Goal: Navigation & Orientation: Find specific page/section

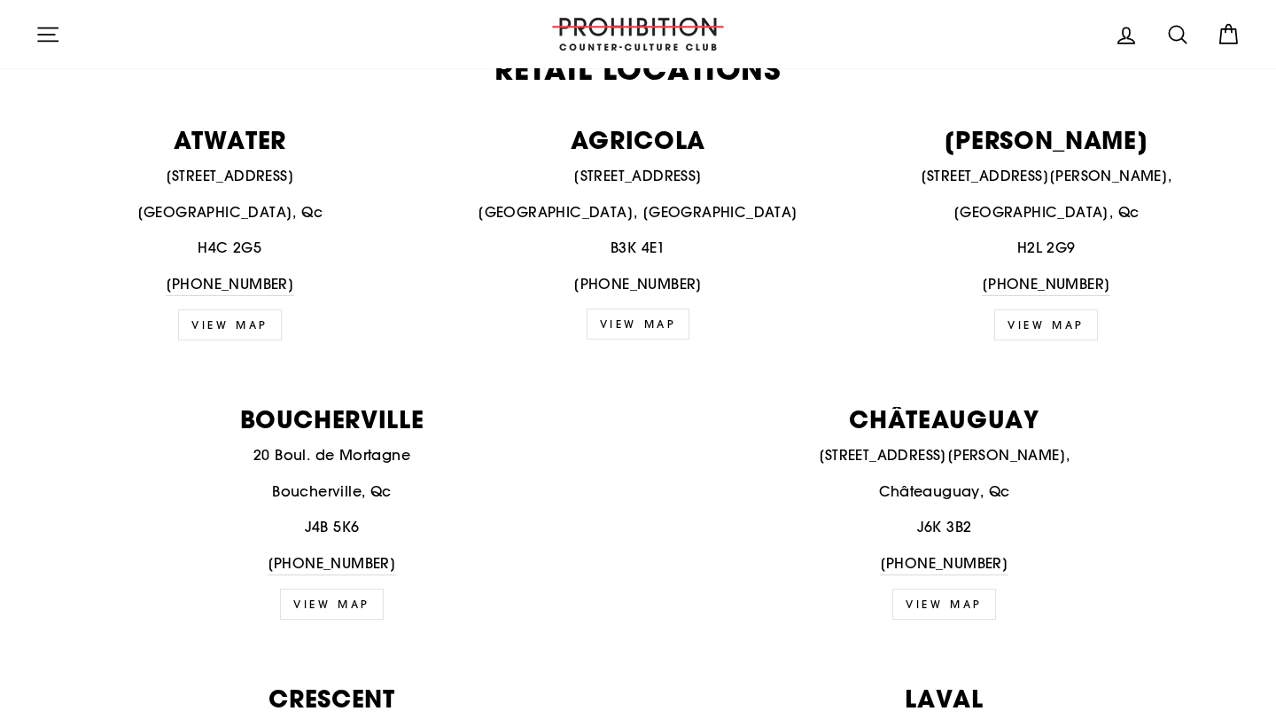
scroll to position [706, 0]
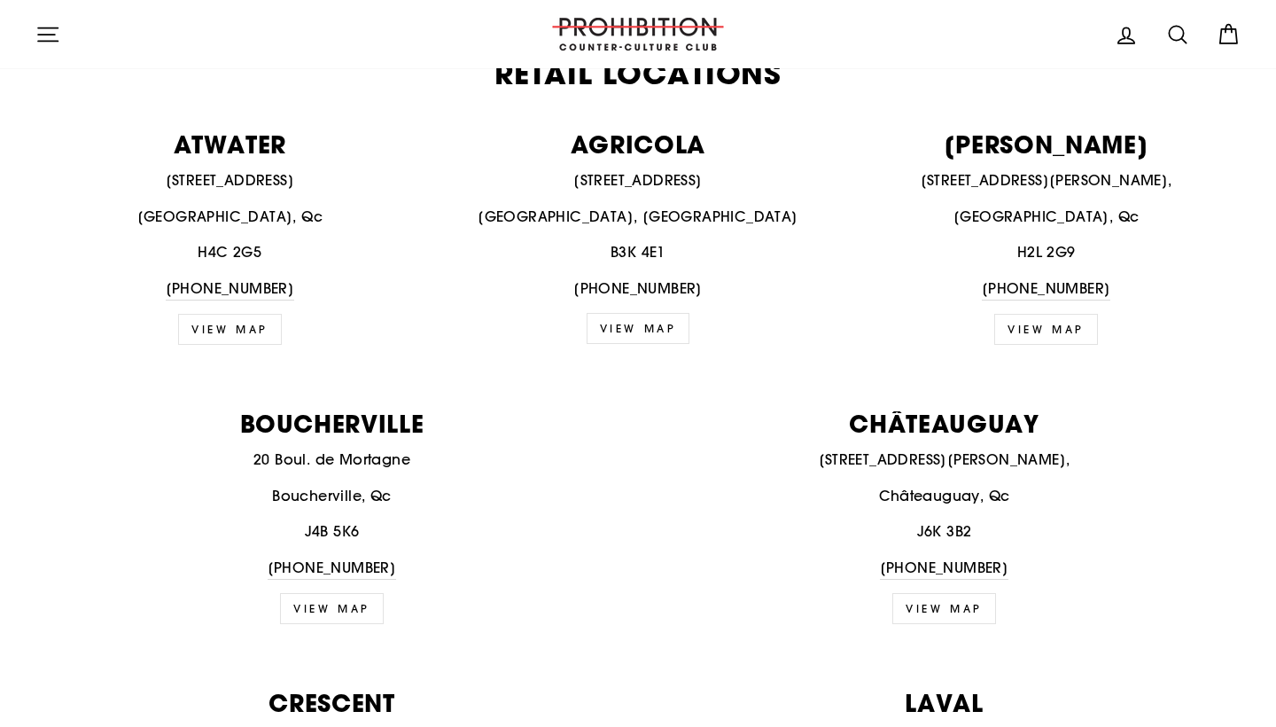
click at [42, 40] on icon "button" at bounding box center [47, 34] width 25 height 25
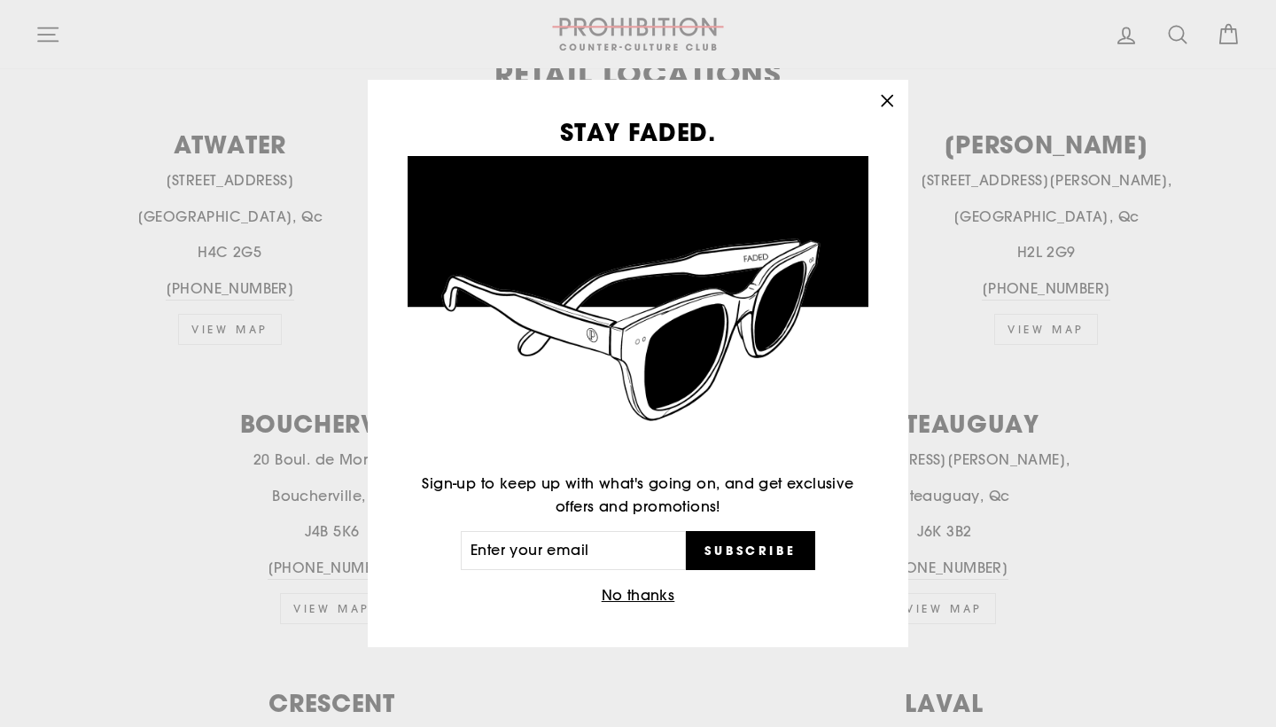
click at [56, 27] on div "STAY FADED. Sign-up to keep up with what's going on, and get exclusive offers a…" at bounding box center [638, 363] width 1276 height 727
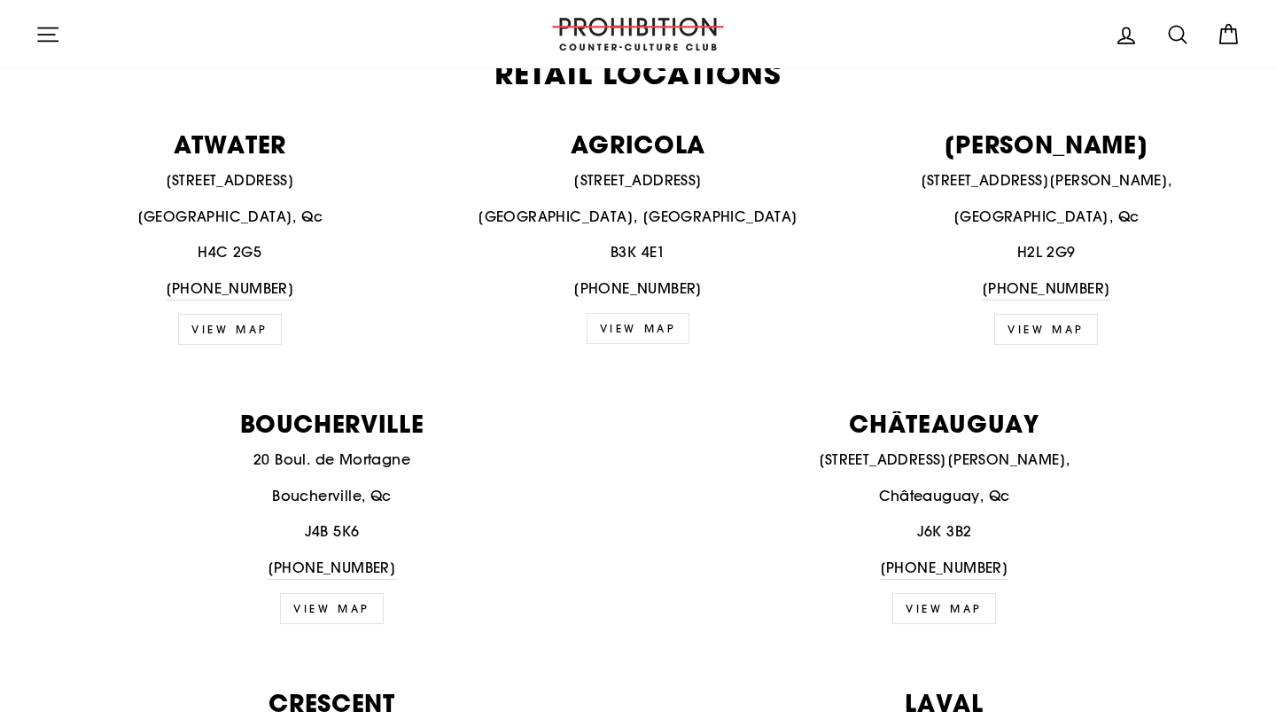
click at [38, 22] on icon "button" at bounding box center [47, 34] width 25 height 25
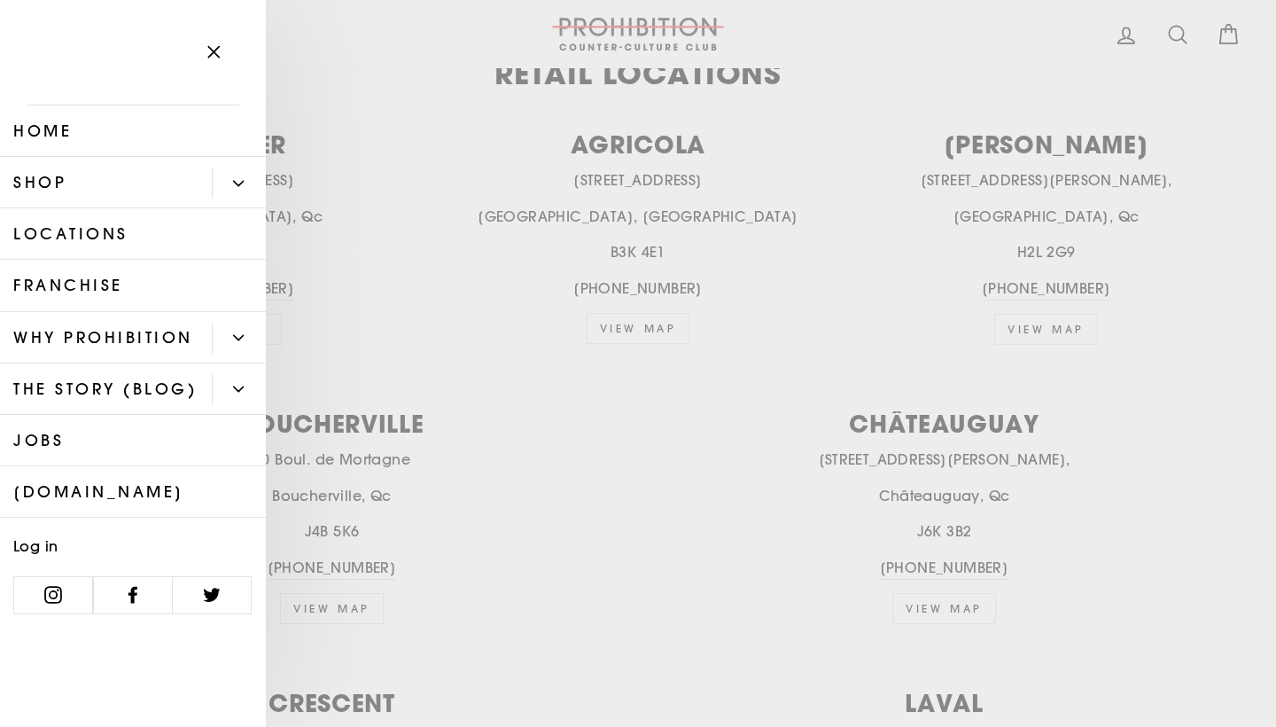
click at [223, 178] on button "Primary" at bounding box center [239, 183] width 54 height 31
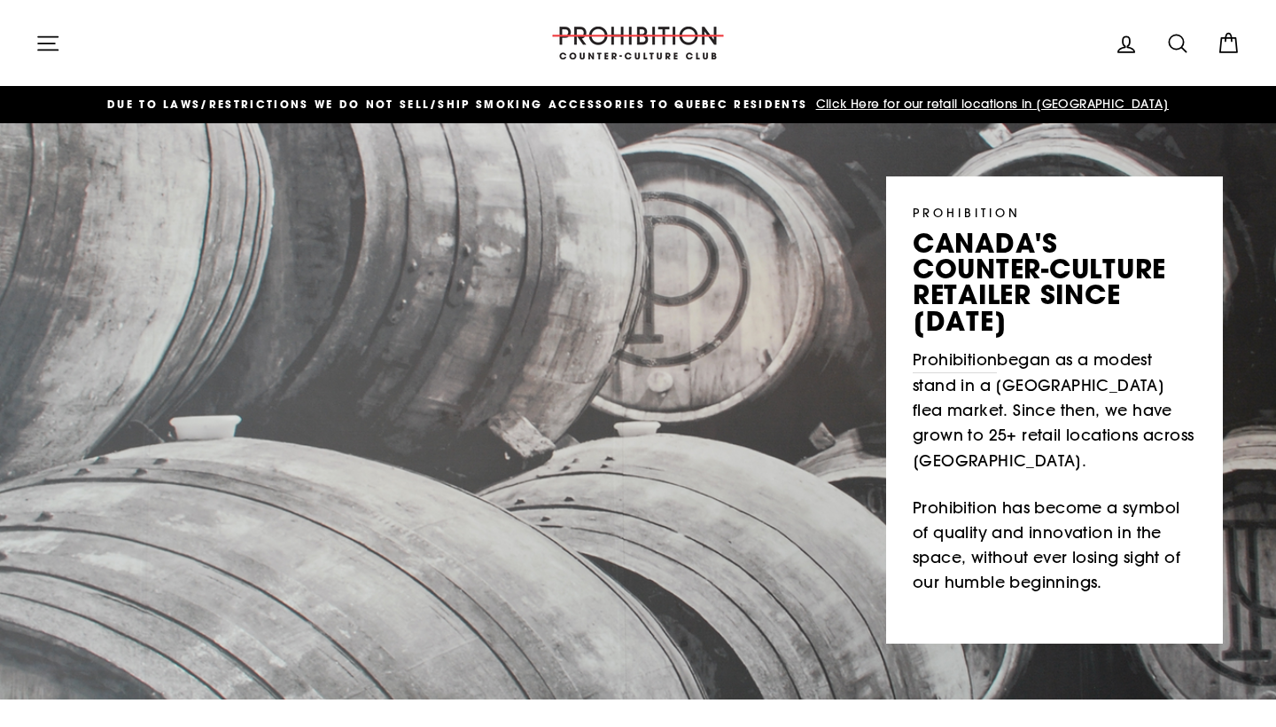
scroll to position [0, 0]
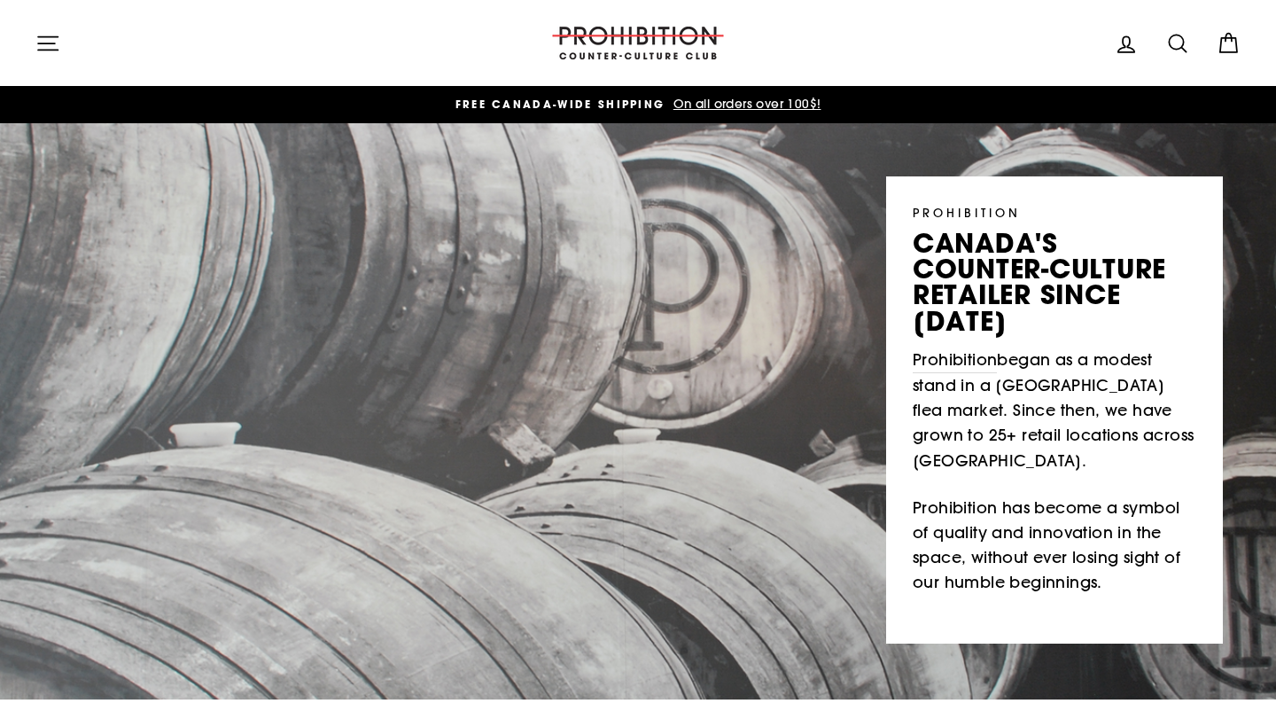
click at [50, 42] on icon "button" at bounding box center [47, 43] width 25 height 25
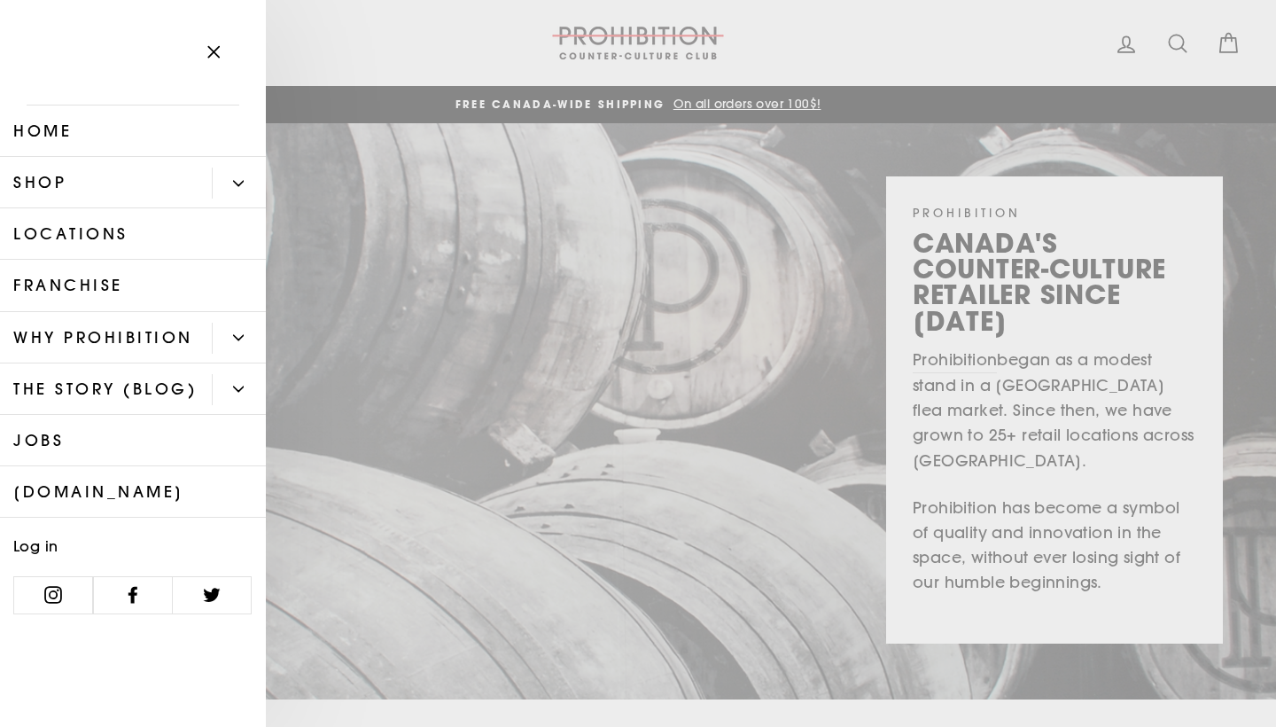
click at [207, 212] on link "Locations" at bounding box center [133, 233] width 266 height 51
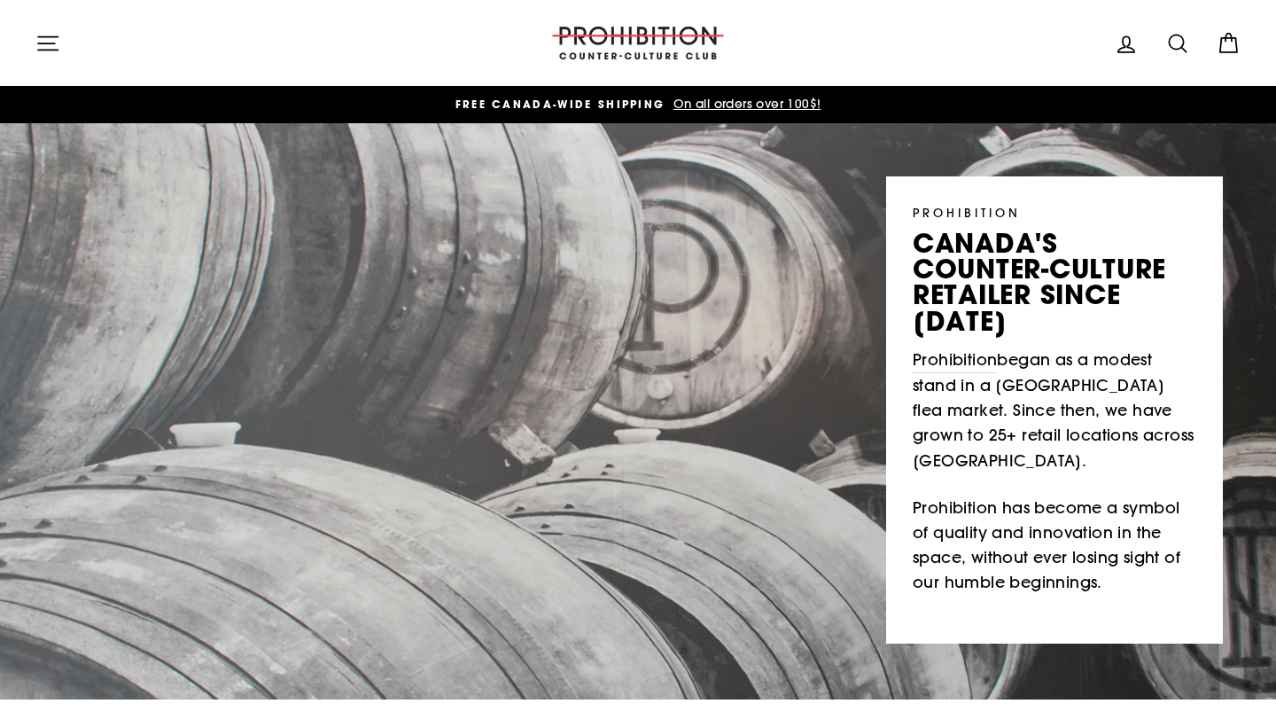
click at [35, 56] on button "Site navigation" at bounding box center [48, 43] width 46 height 38
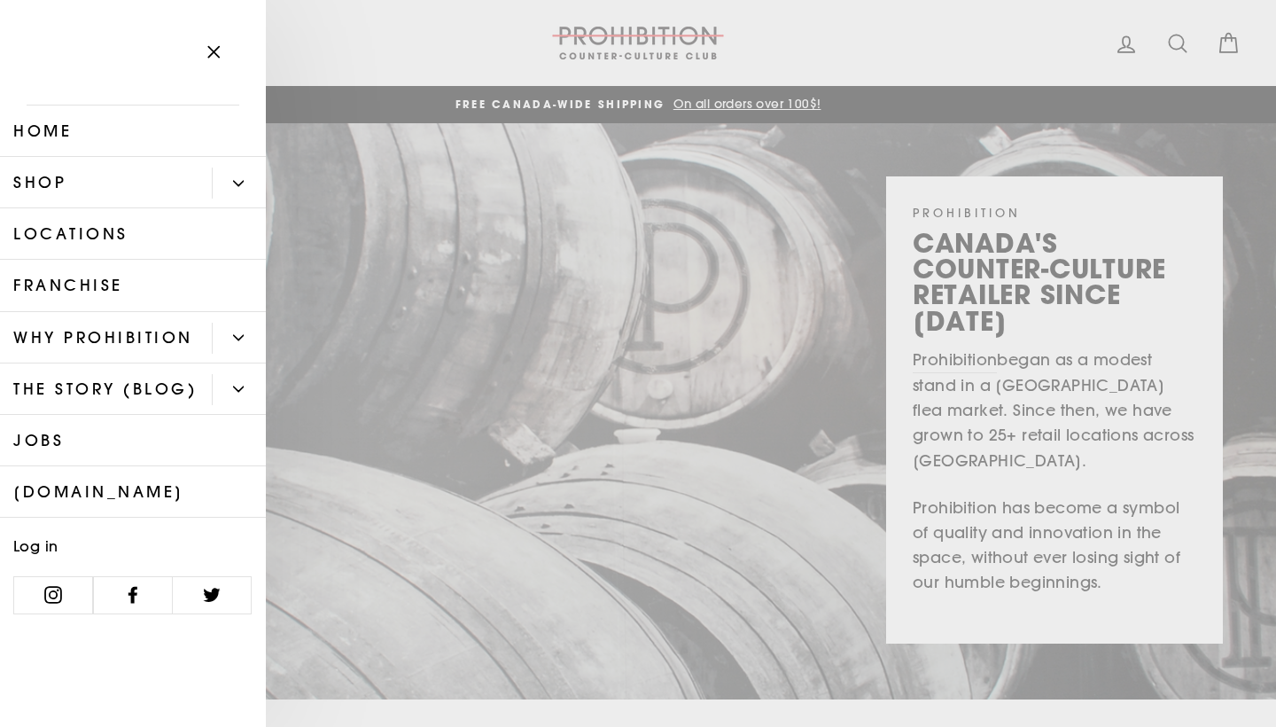
click at [248, 206] on div "Primary" at bounding box center [239, 182] width 54 height 51
click at [246, 191] on button "Primary" at bounding box center [239, 183] width 54 height 31
